Goal: Task Accomplishment & Management: Manage account settings

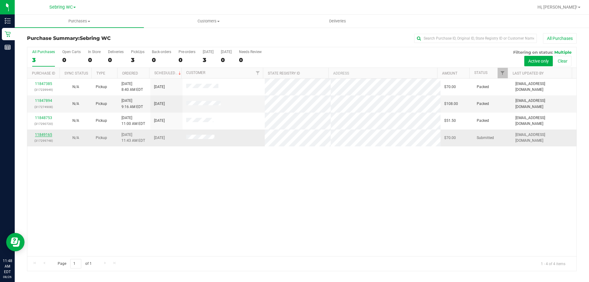
click at [51, 136] on link "11849165" at bounding box center [43, 134] width 17 height 4
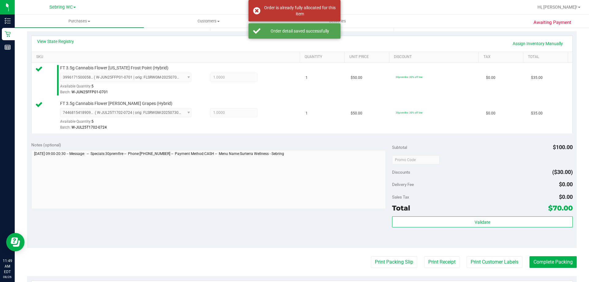
scroll to position [139, 0]
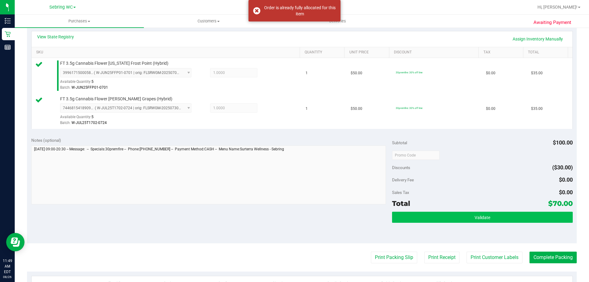
click at [426, 220] on button "Validate" at bounding box center [482, 217] width 180 height 11
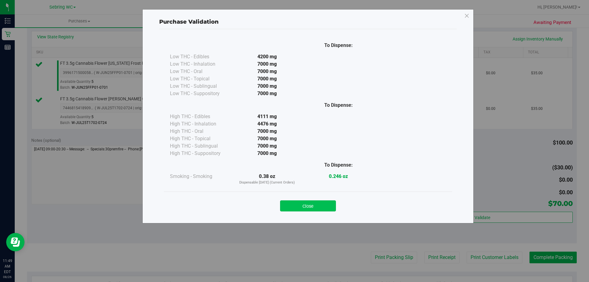
click at [296, 209] on button "Close" at bounding box center [308, 205] width 56 height 11
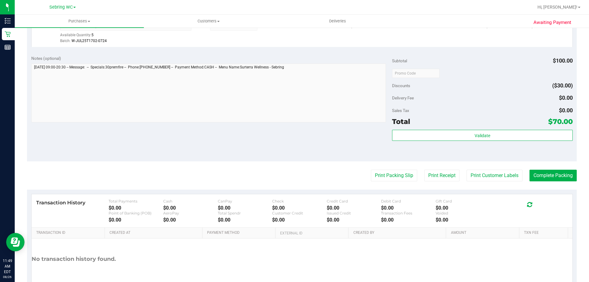
scroll to position [226, 0]
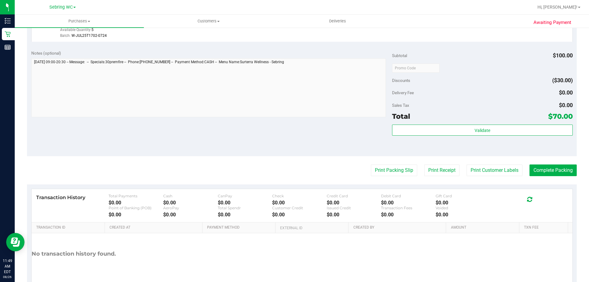
click at [388, 189] on div "Transaction History Total Payments $0.00 Cash $0.00 CanPay $0.00 Check $0.00 Cr…" at bounding box center [302, 205] width 540 height 33
click at [382, 174] on button "Print Packing Slip" at bounding box center [394, 170] width 46 height 12
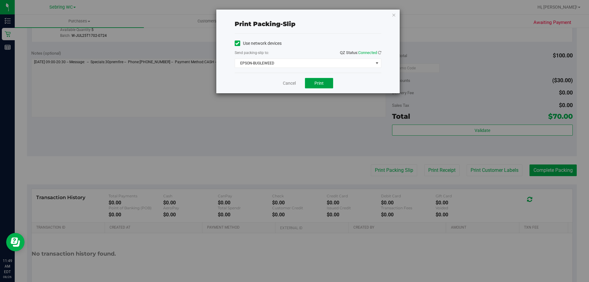
click at [316, 81] on span "Print" at bounding box center [318, 83] width 9 height 5
click at [280, 94] on div "Print packing-slip Use network devices Send packing-slip to: QZ Status: Connect…" at bounding box center [296, 141] width 593 height 282
click at [285, 82] on link "Cancel" at bounding box center [289, 83] width 13 height 6
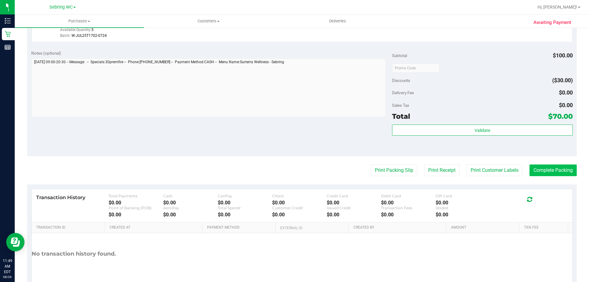
click at [537, 169] on button "Complete Packing" at bounding box center [552, 170] width 47 height 12
